Goal: Task Accomplishment & Management: Manage account settings

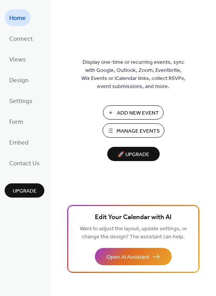
click at [139, 129] on span "Manage Events" at bounding box center [137, 131] width 43 height 8
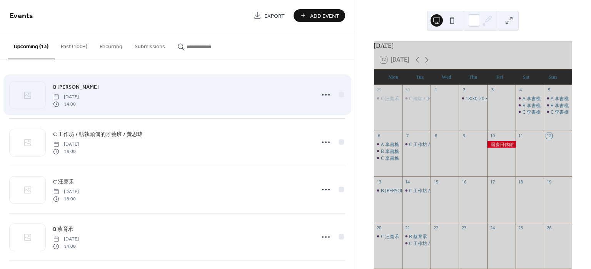
click at [68, 86] on span "B 謝梓淩" at bounding box center [76, 87] width 46 height 8
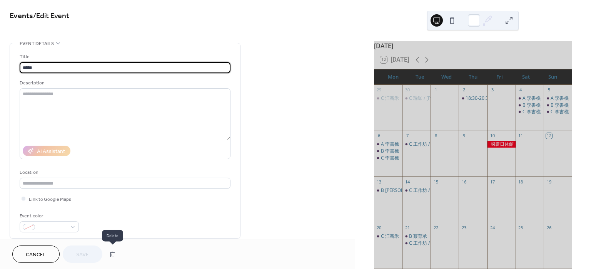
click at [111, 250] on button "button" at bounding box center [113, 253] width 14 height 15
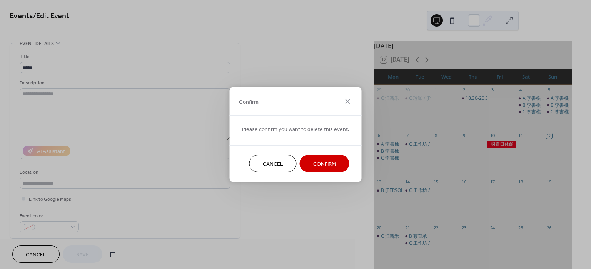
click at [313, 161] on span "Confirm" at bounding box center [324, 164] width 23 height 8
